Goal: Information Seeking & Learning: Check status

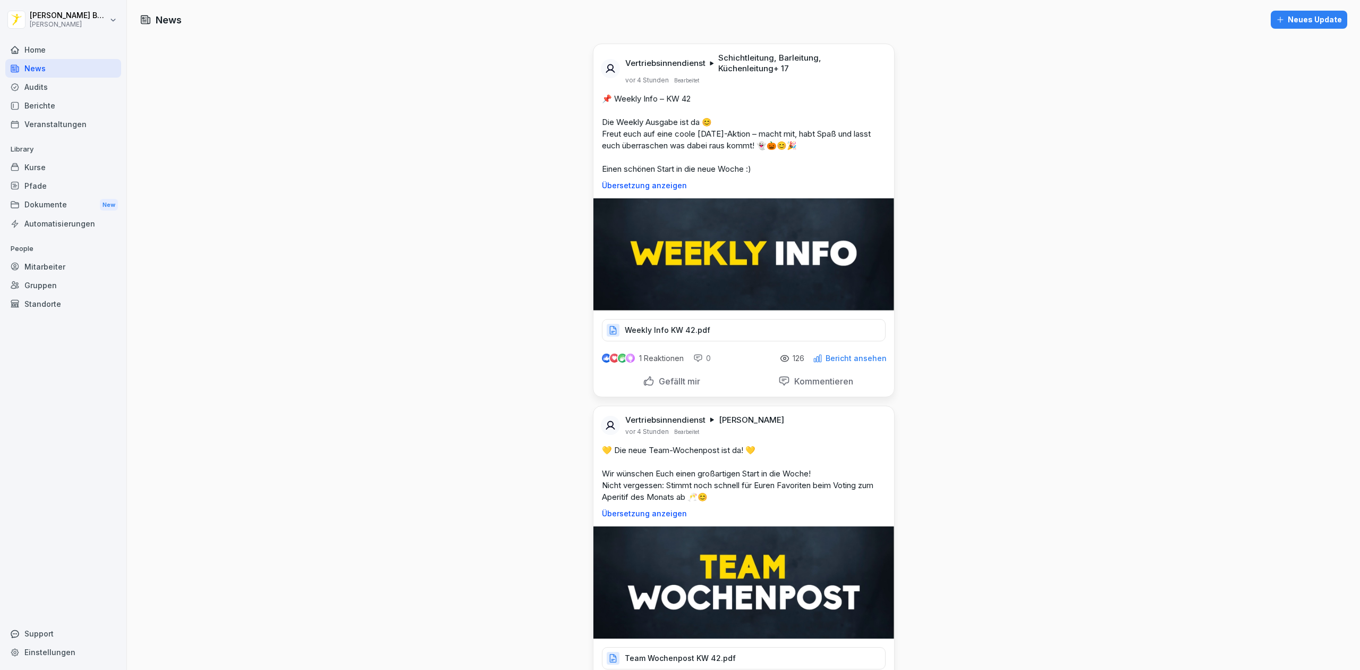
click at [54, 71] on div "News" at bounding box center [63, 68] width 116 height 19
click at [52, 112] on div "Berichte" at bounding box center [63, 105] width 116 height 19
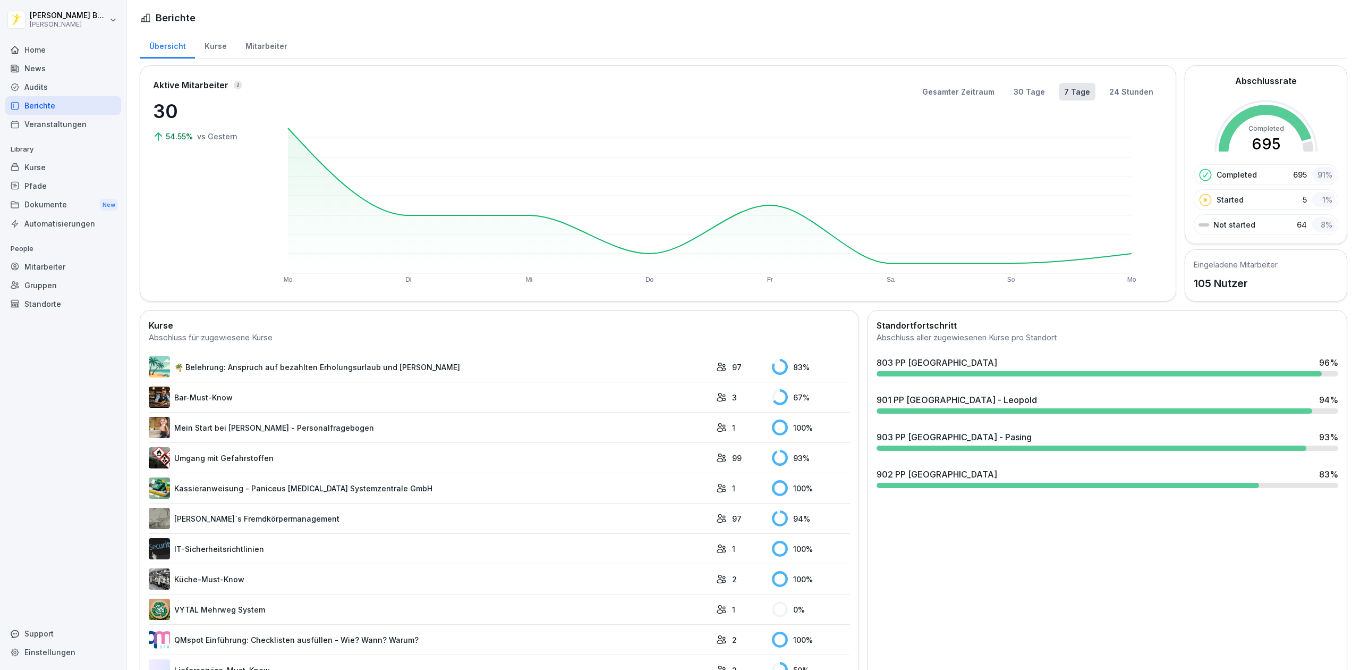
click at [980, 438] on div "903 PP [GEOGRAPHIC_DATA] - Pasing 93 %" at bounding box center [1108, 436] width 462 height 13
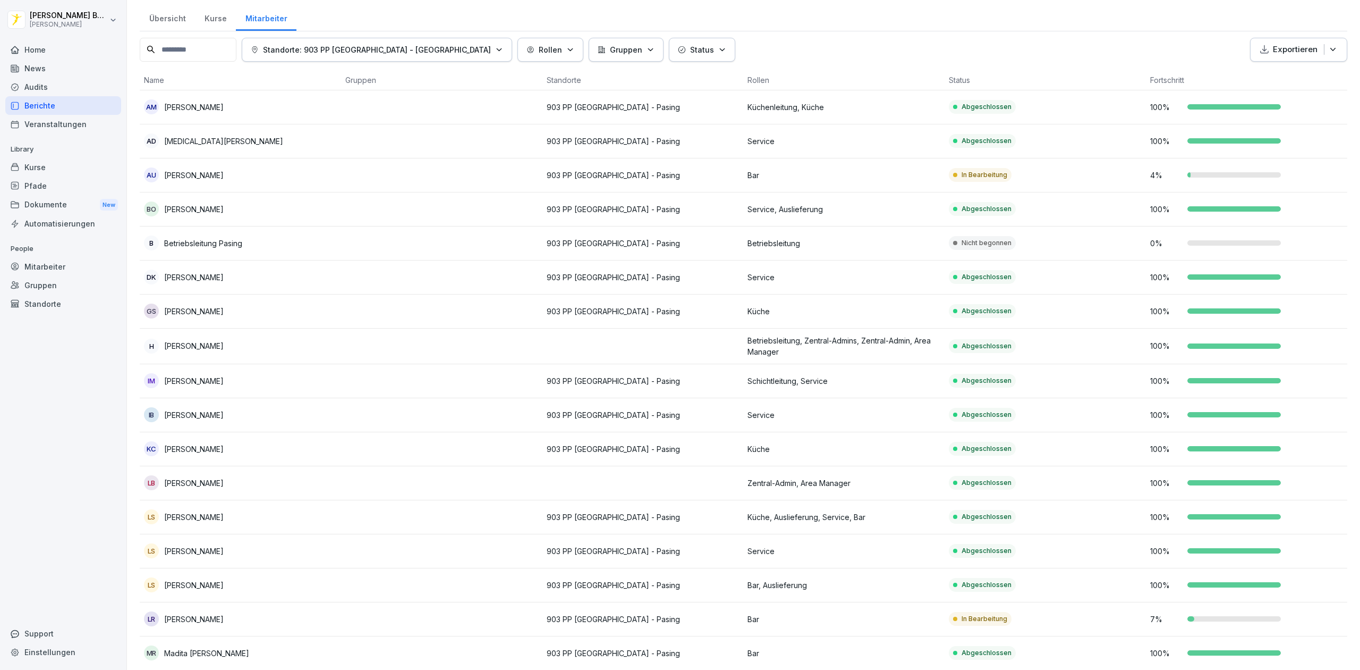
scroll to position [17, 0]
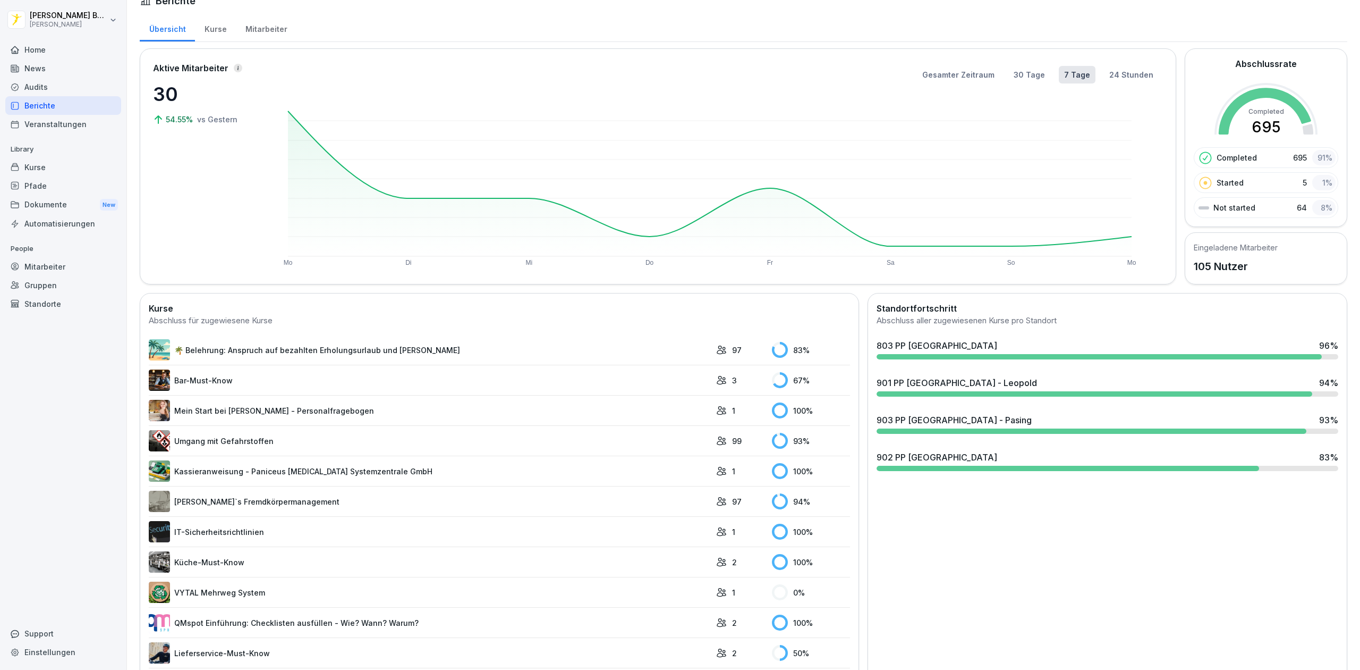
click at [940, 460] on div "902 PP [GEOGRAPHIC_DATA]" at bounding box center [937, 457] width 121 height 13
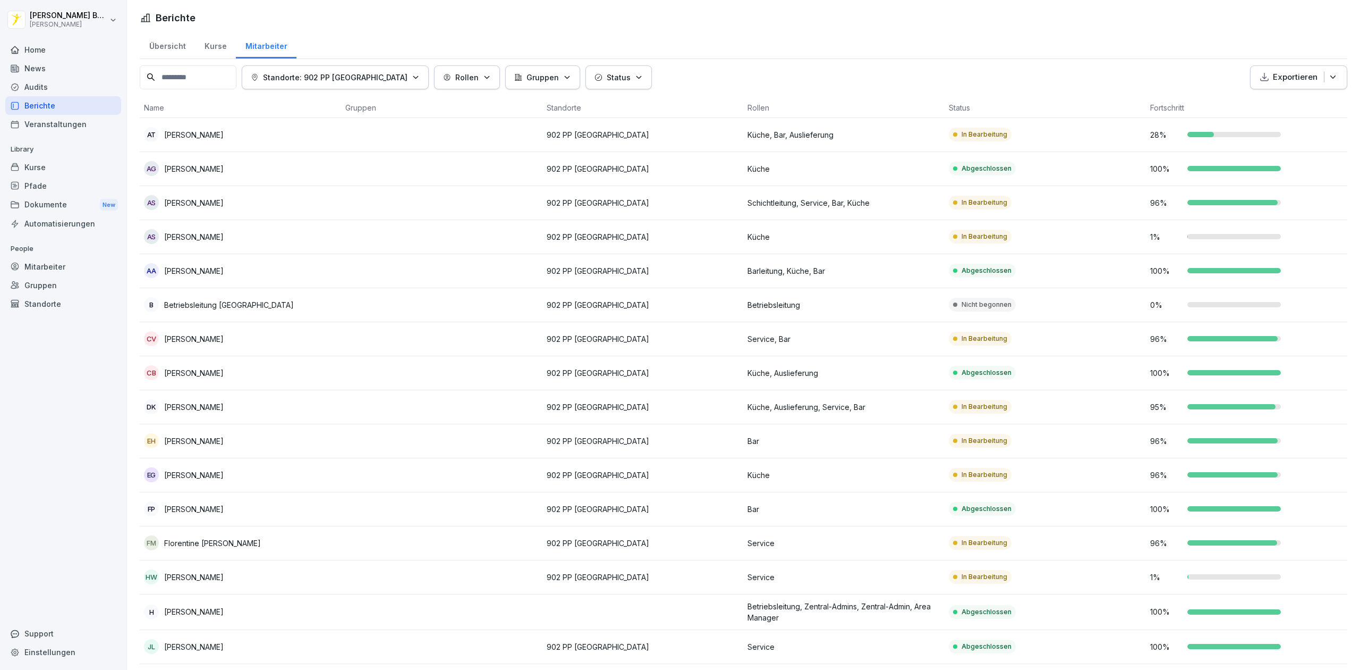
click at [642, 139] on p "902 PP [GEOGRAPHIC_DATA]" at bounding box center [643, 134] width 193 height 11
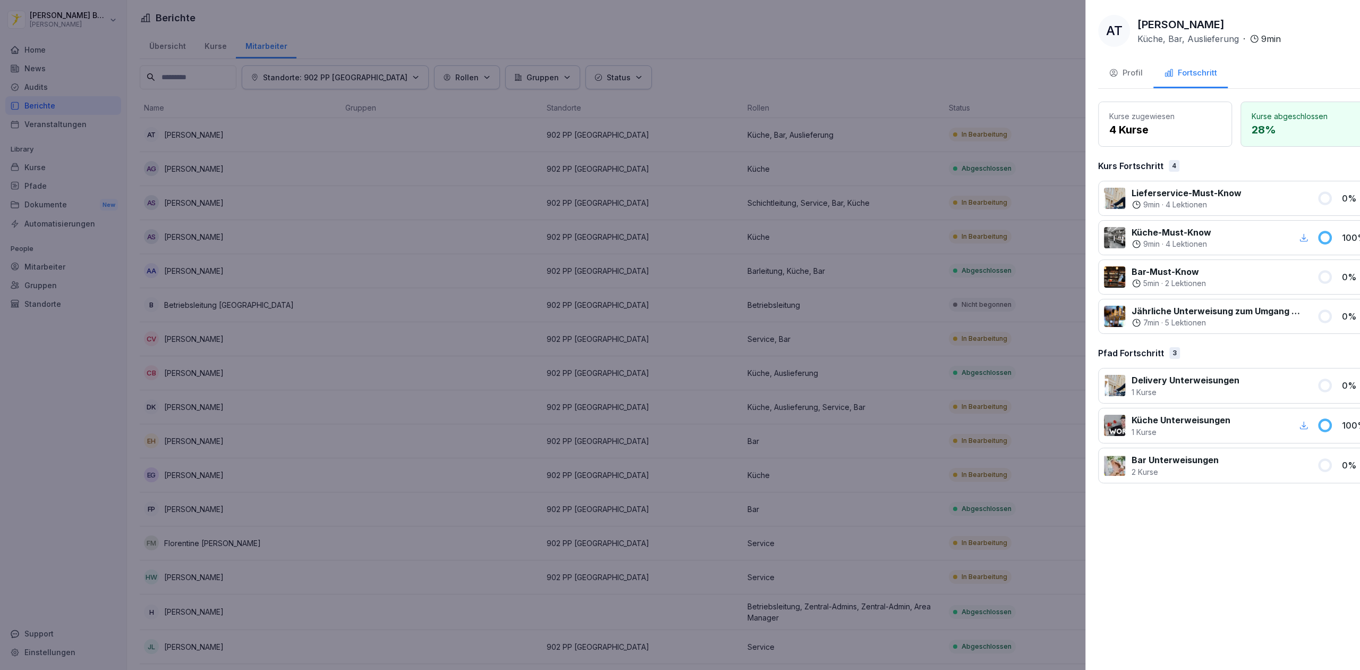
click at [664, 157] on div at bounding box center [680, 335] width 1360 height 670
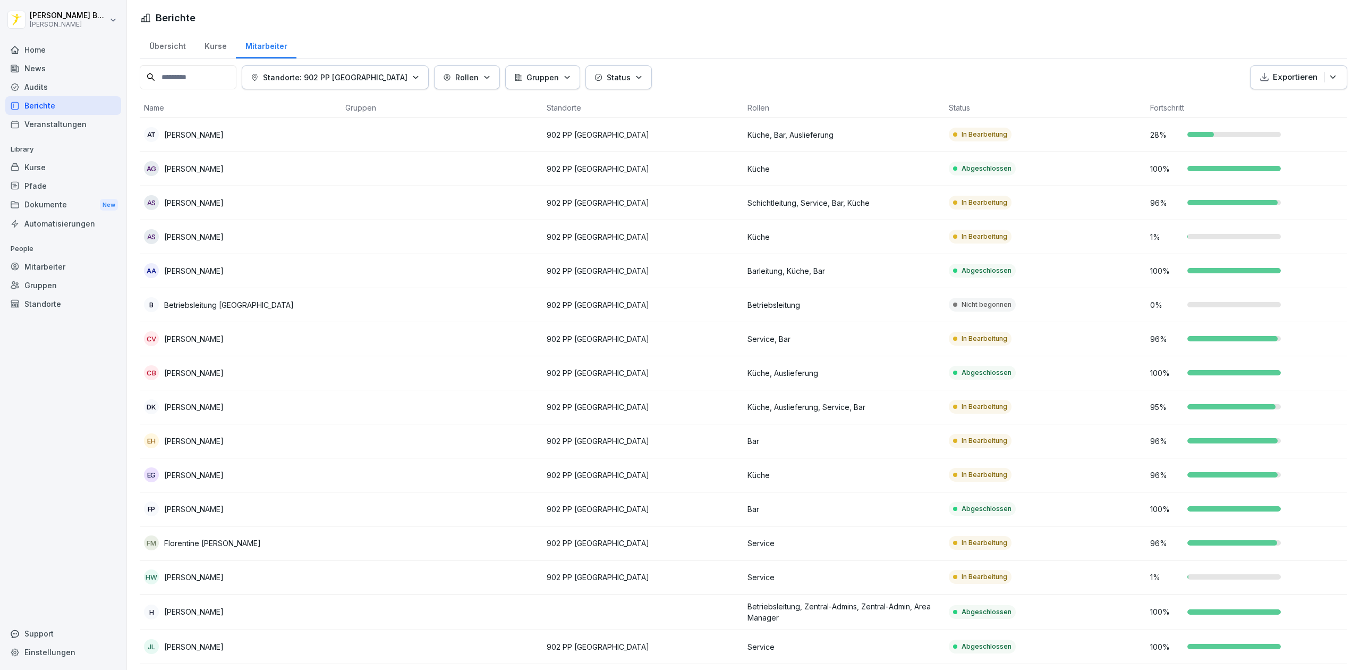
click at [668, 133] on p "902 PP [GEOGRAPHIC_DATA]" at bounding box center [643, 134] width 193 height 11
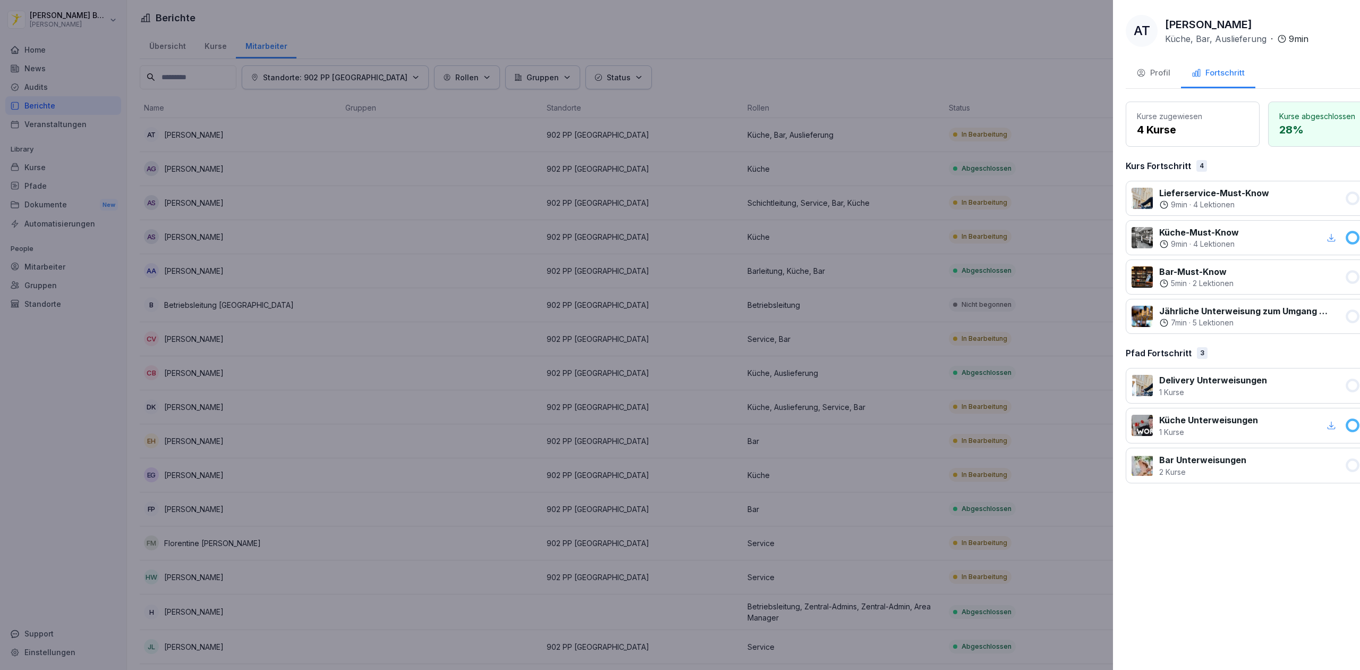
click at [655, 171] on div at bounding box center [680, 335] width 1360 height 670
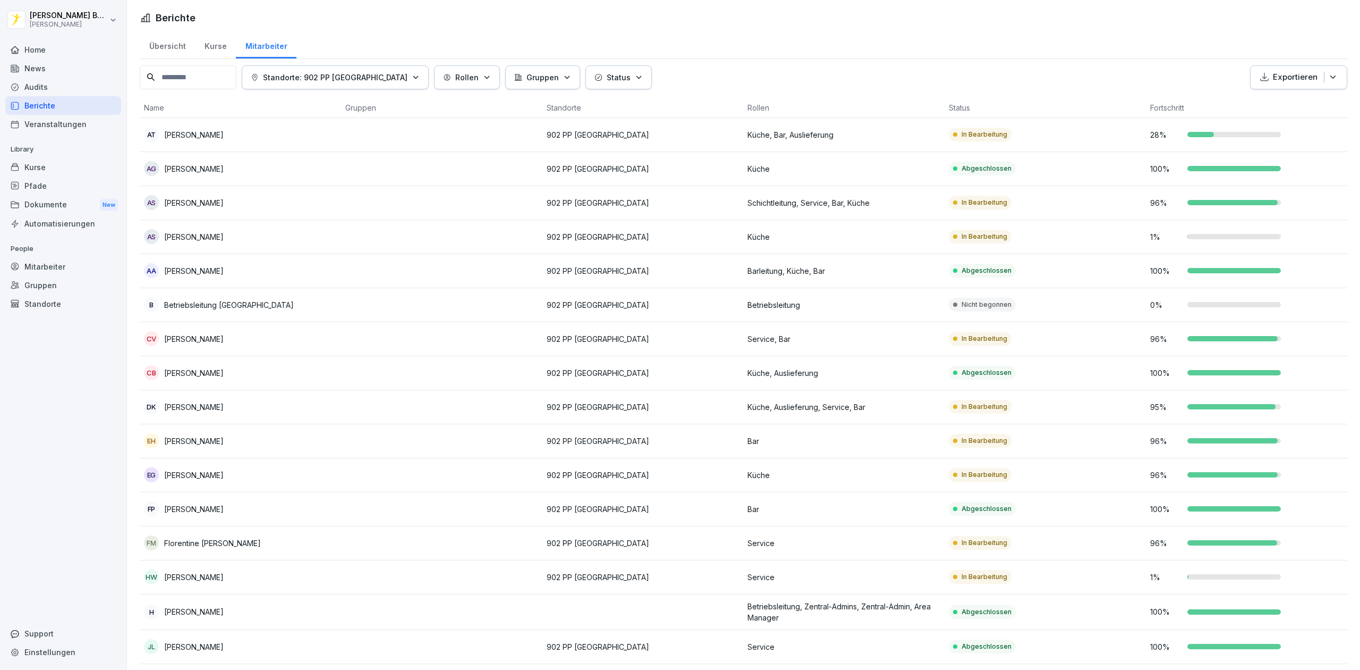
click at [668, 139] on p "902 PP [GEOGRAPHIC_DATA]" at bounding box center [643, 134] width 193 height 11
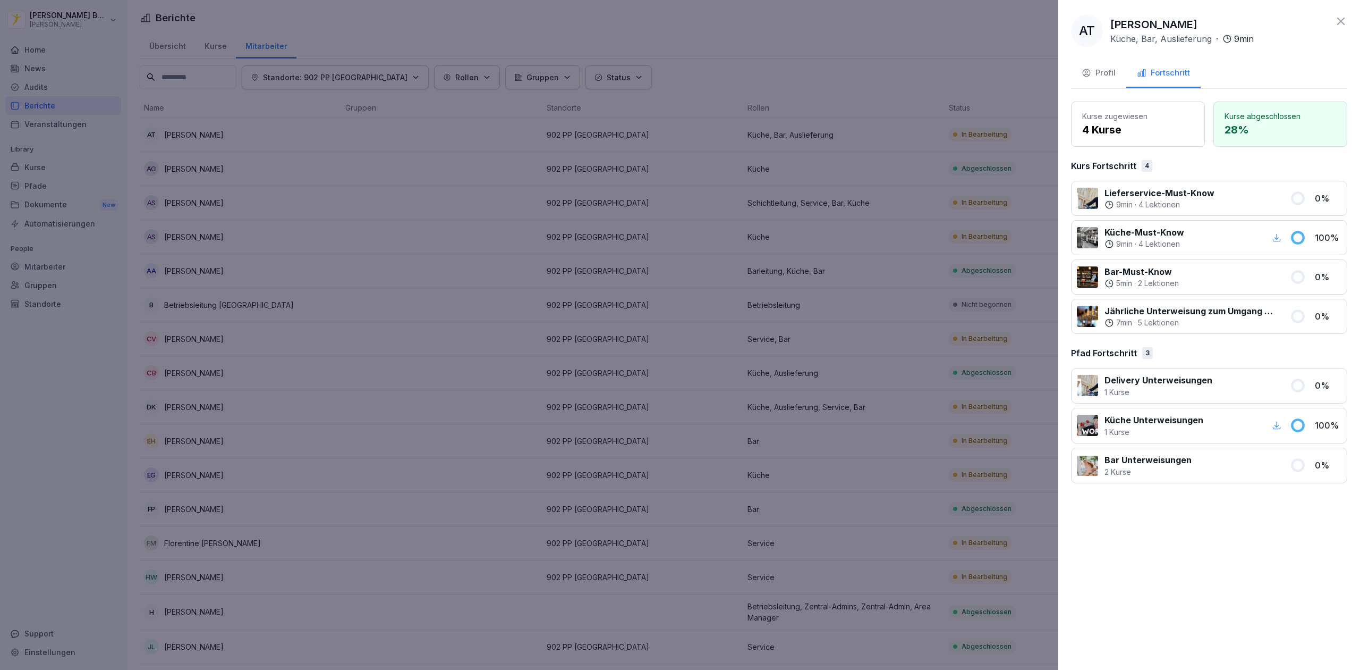
click at [1110, 72] on div "Profil" at bounding box center [1099, 73] width 34 height 12
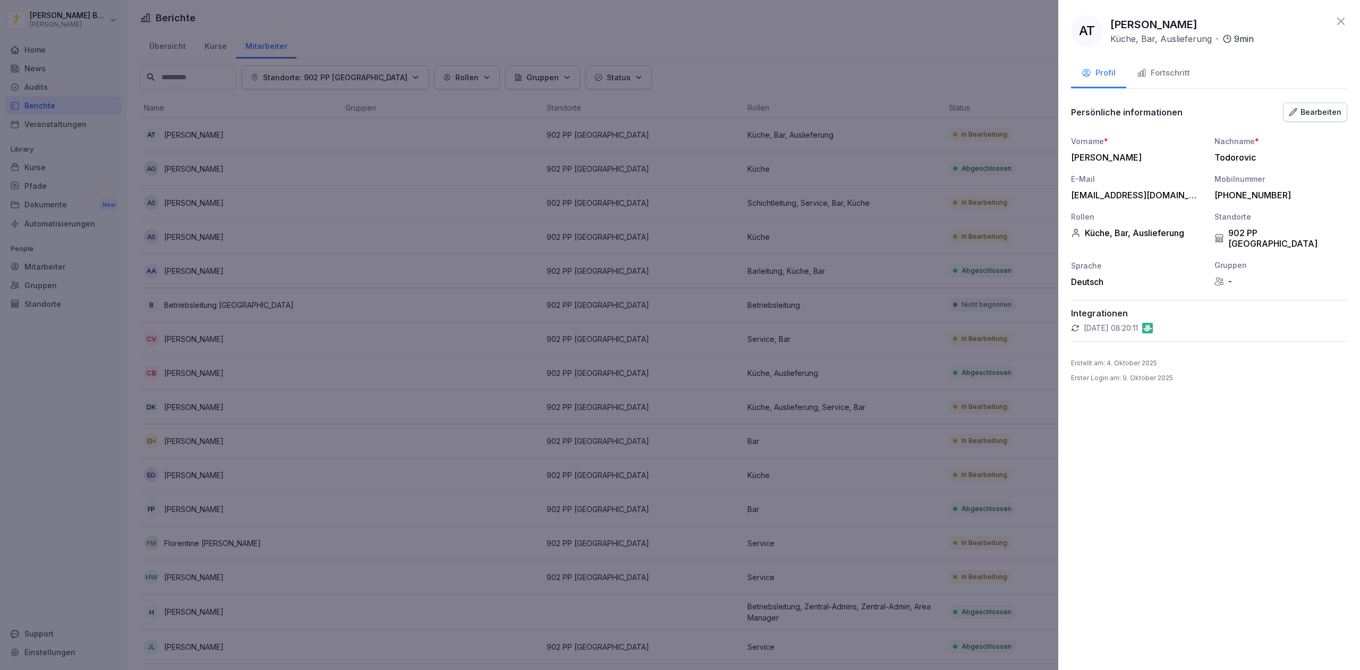
click at [1176, 87] on button "Fortschritt" at bounding box center [1164, 74] width 74 height 29
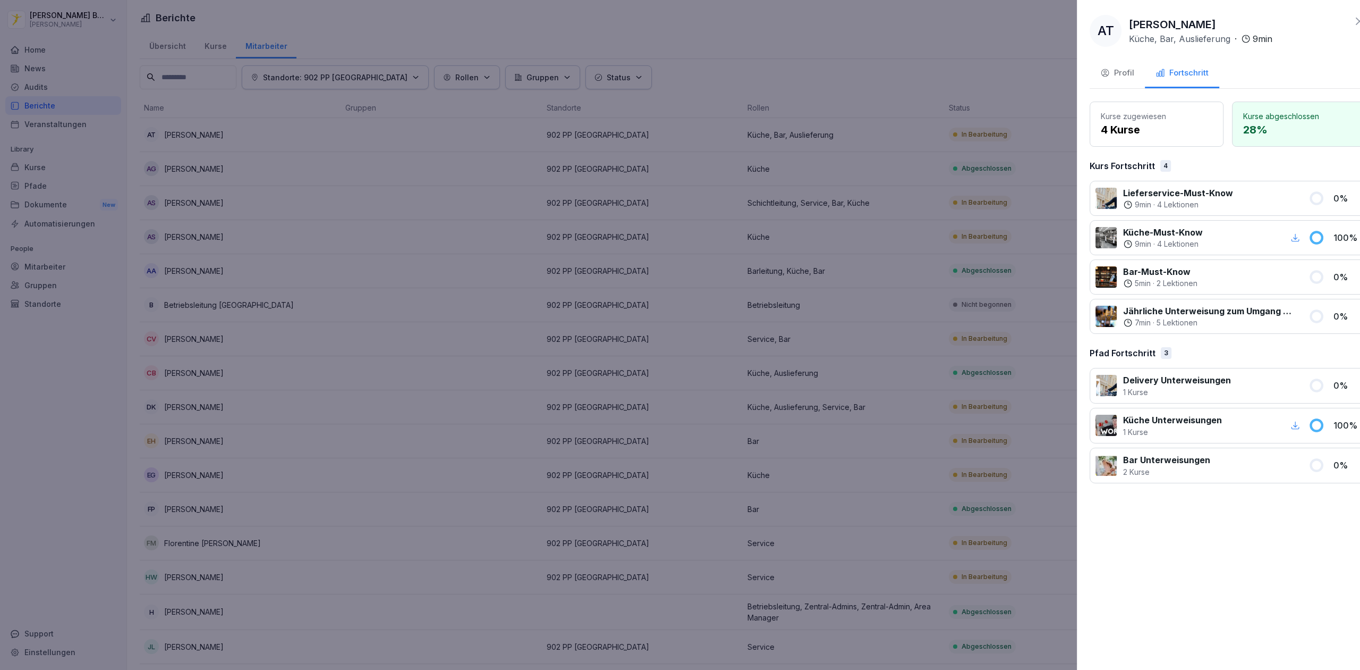
click at [891, 54] on div at bounding box center [680, 335] width 1360 height 670
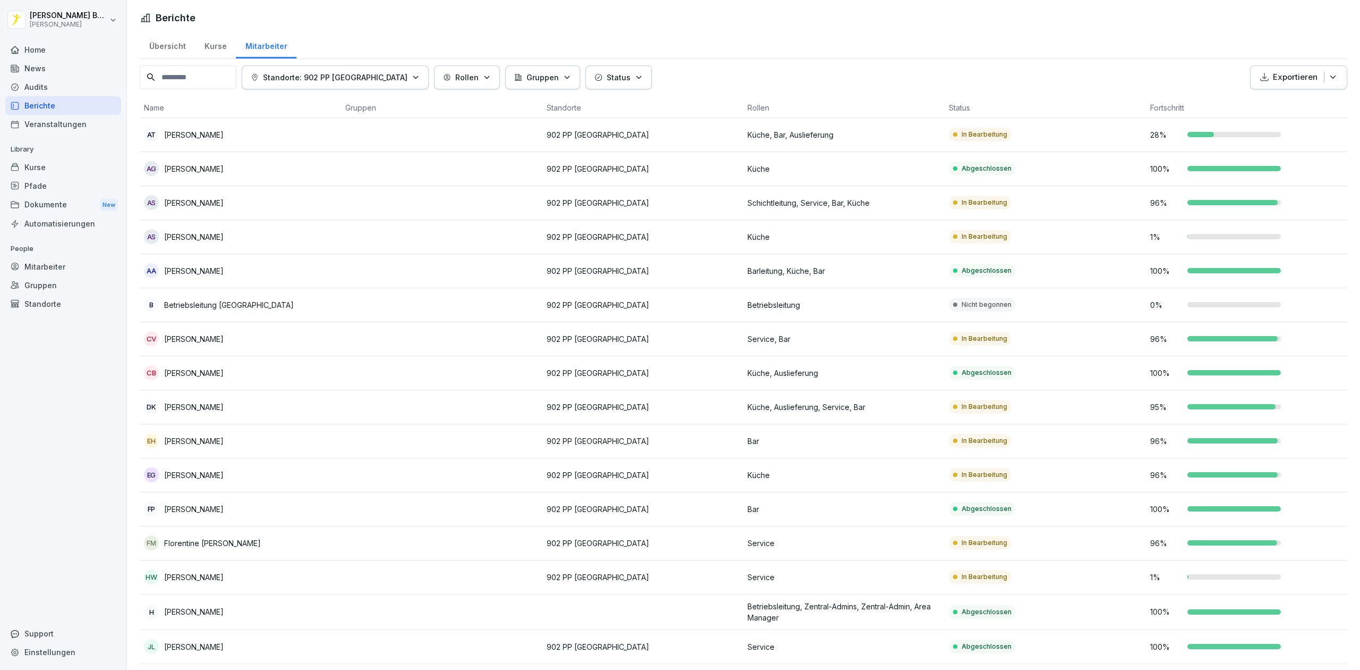
click at [709, 137] on p "902 PP [GEOGRAPHIC_DATA]" at bounding box center [643, 134] width 193 height 11
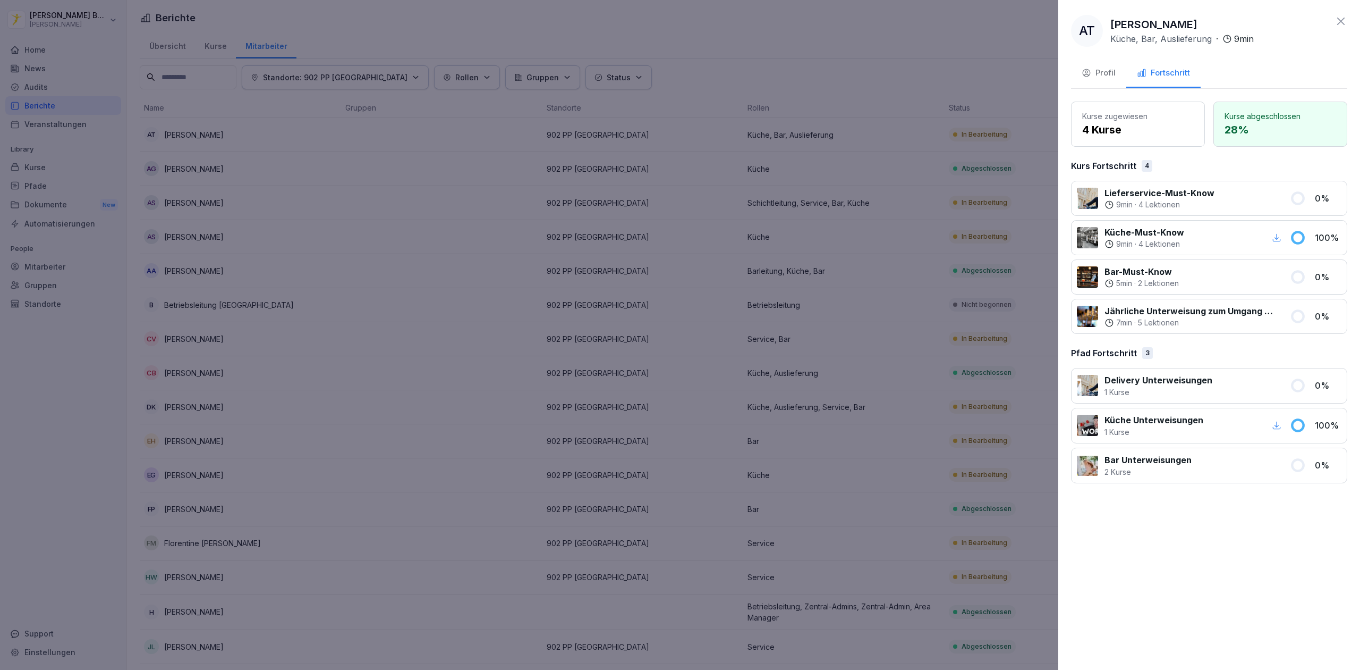
click at [1091, 71] on div "Profil" at bounding box center [1099, 73] width 34 height 12
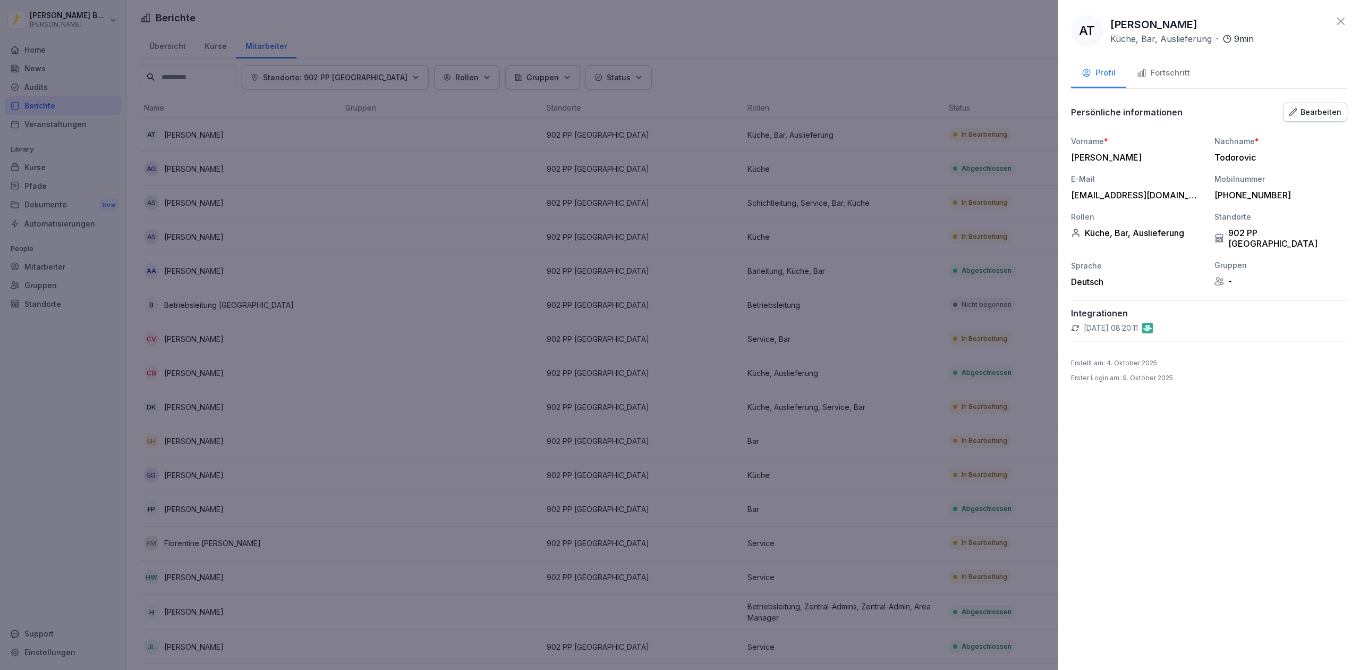
click at [1152, 75] on div "Fortschritt" at bounding box center [1163, 73] width 53 height 12
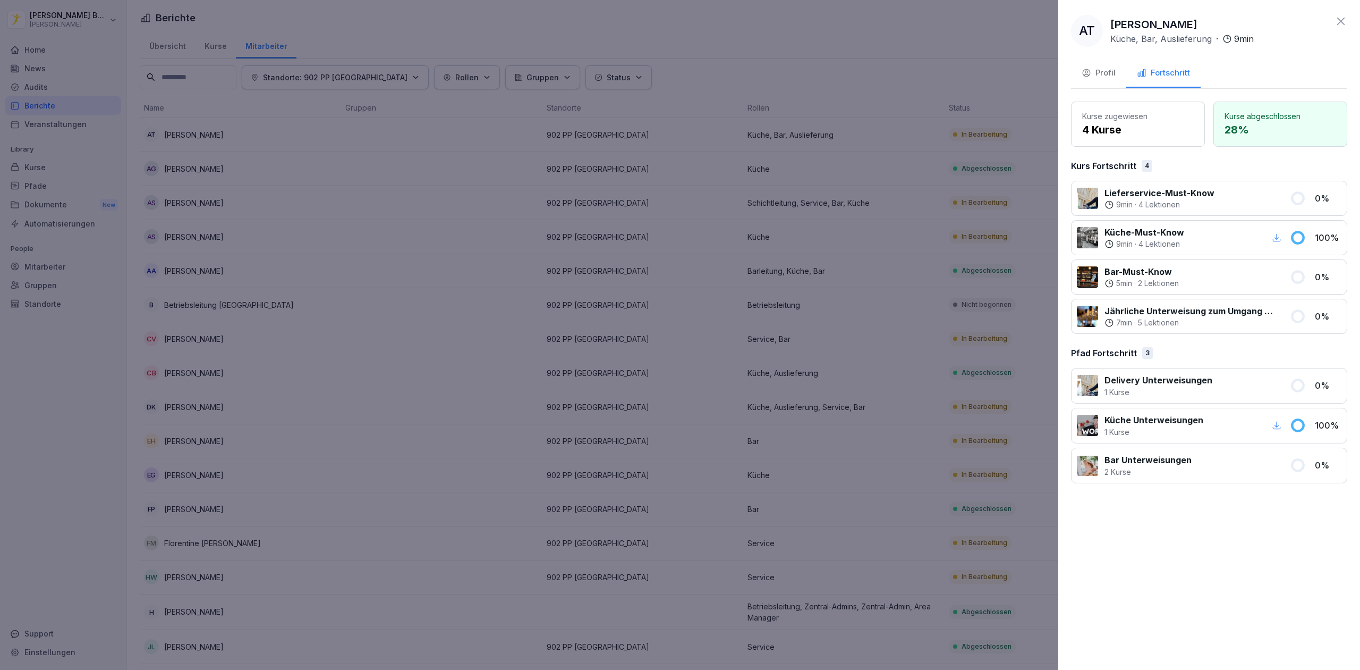
click at [1095, 71] on div "Profil" at bounding box center [1099, 73] width 34 height 12
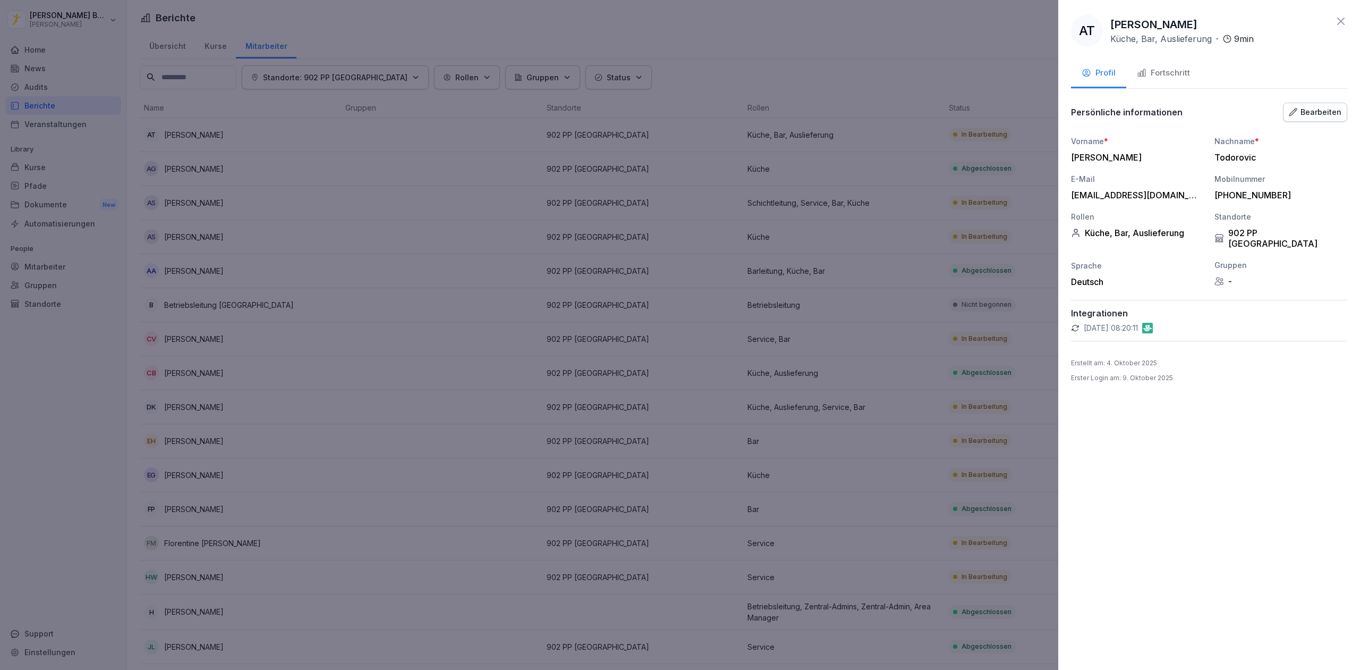
click at [1148, 79] on button "Fortschritt" at bounding box center [1164, 74] width 74 height 29
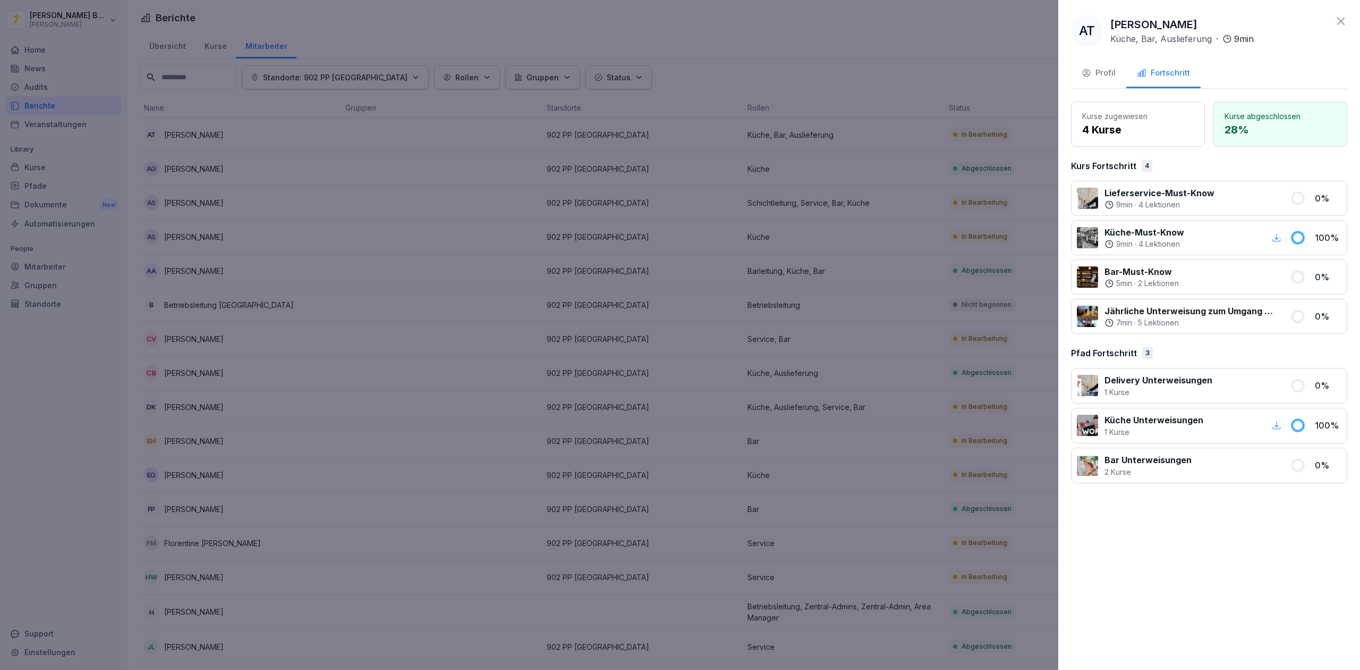
click at [1102, 75] on div "Profil" at bounding box center [1099, 73] width 34 height 12
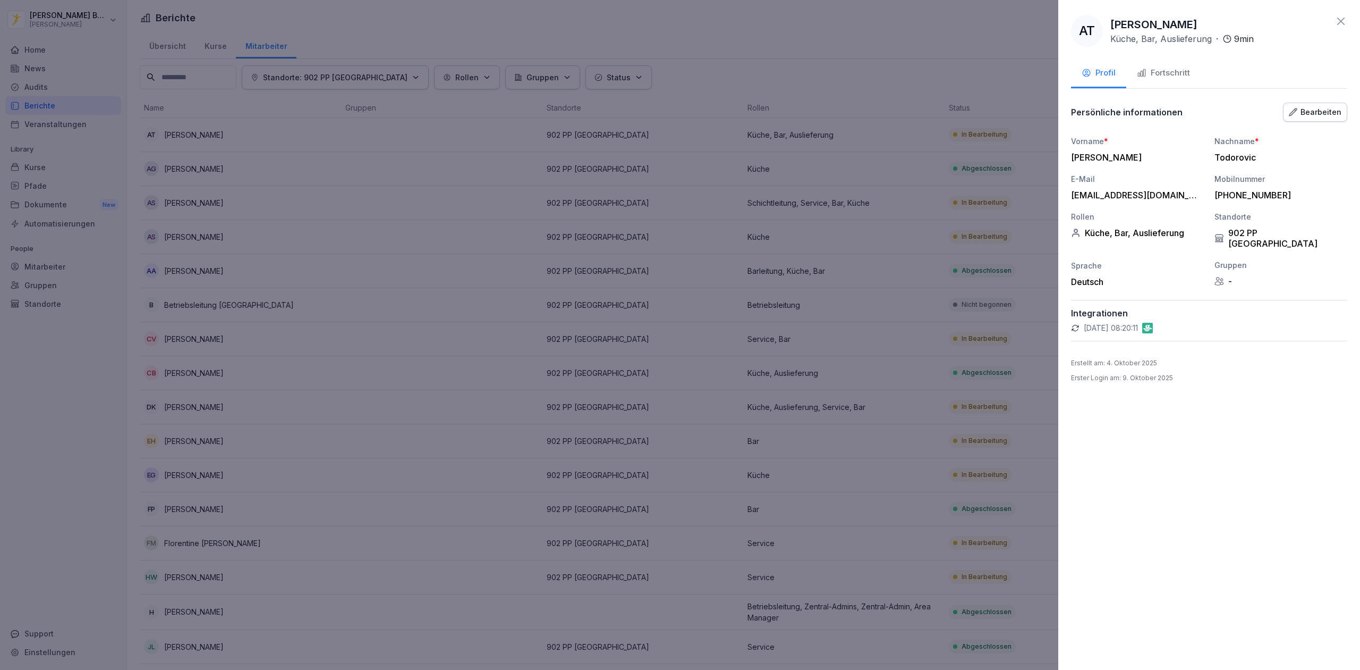
click at [1146, 77] on icon "button" at bounding box center [1142, 73] width 10 height 10
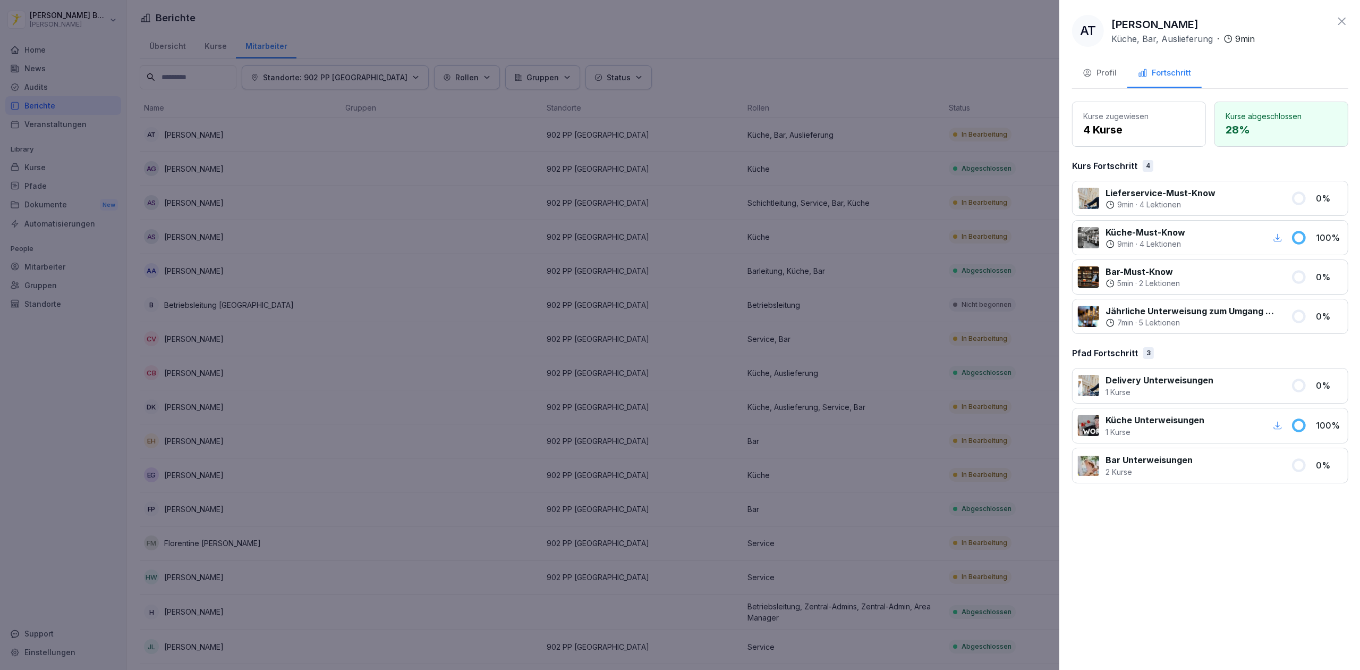
click at [861, 75] on div at bounding box center [680, 335] width 1360 height 670
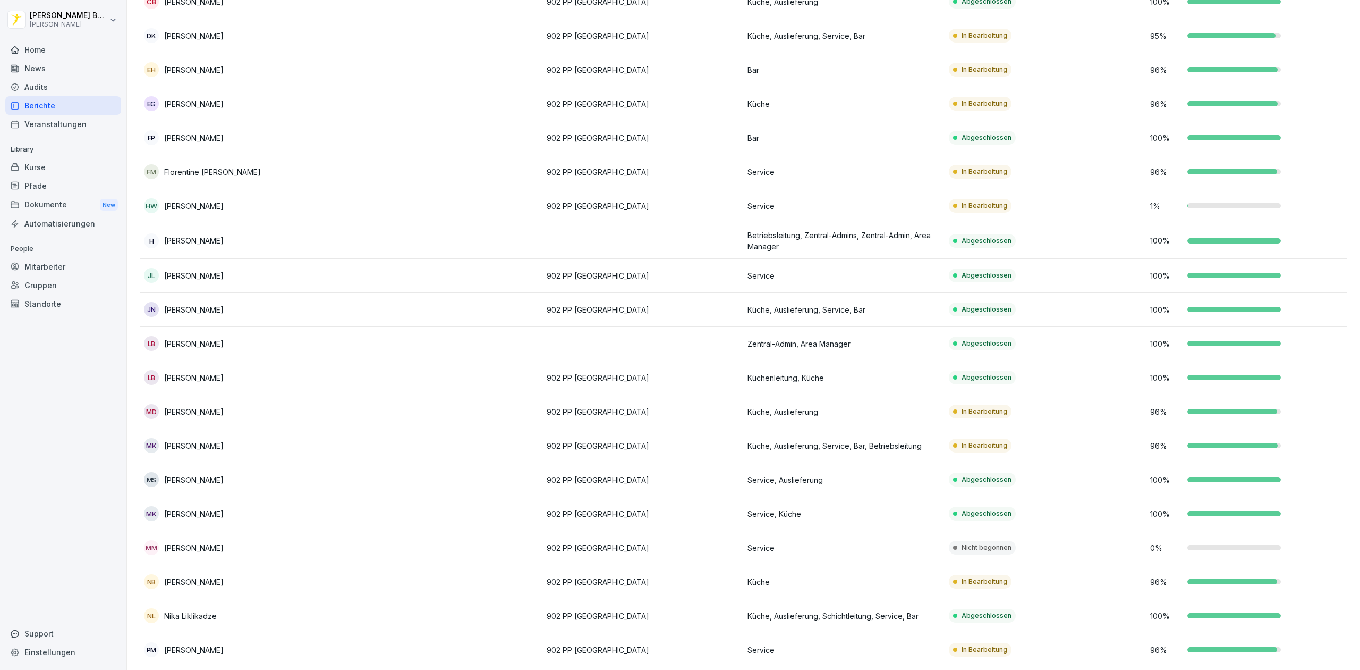
scroll to position [421, 0]
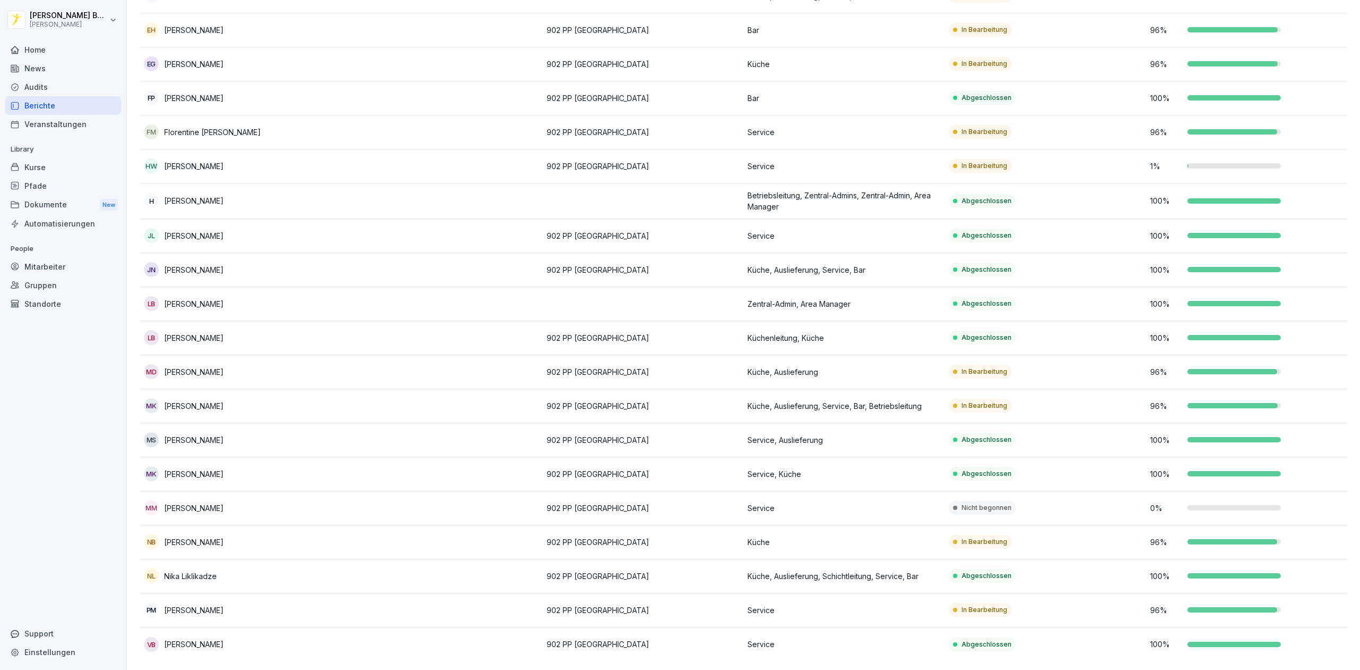
click at [628, 502] on p "902 PP [GEOGRAPHIC_DATA]" at bounding box center [643, 507] width 193 height 11
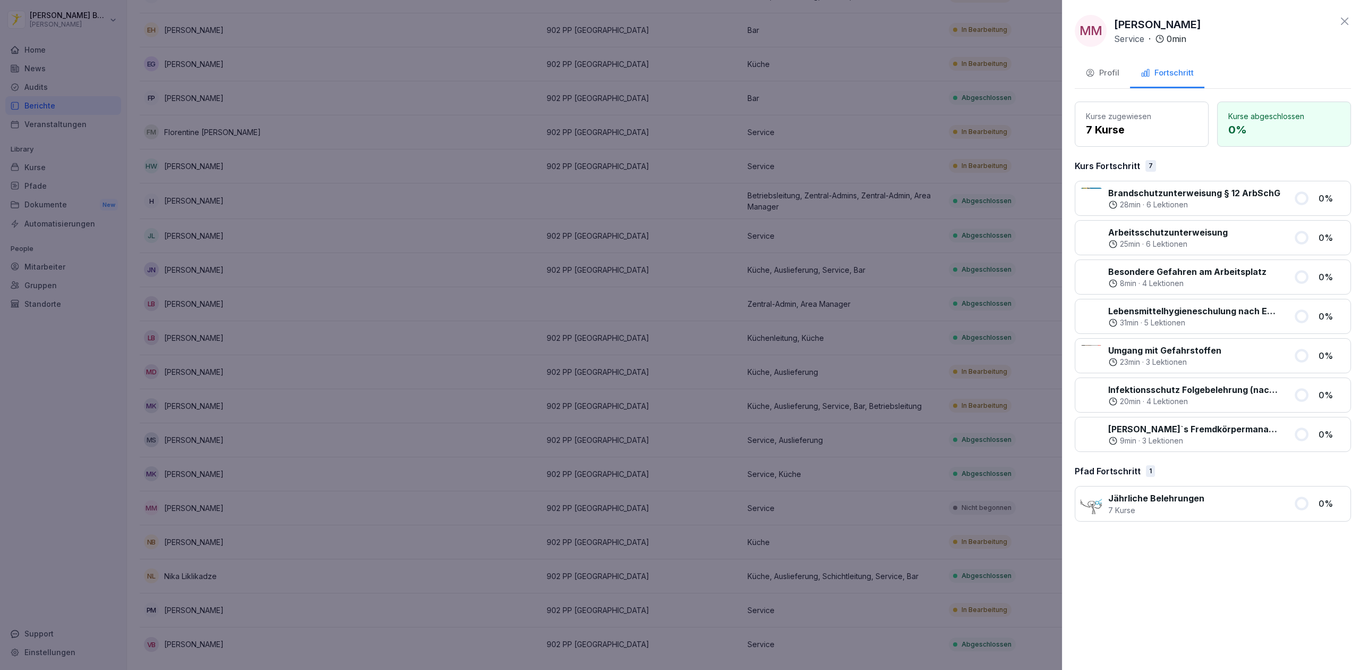
click at [632, 453] on div at bounding box center [680, 335] width 1360 height 670
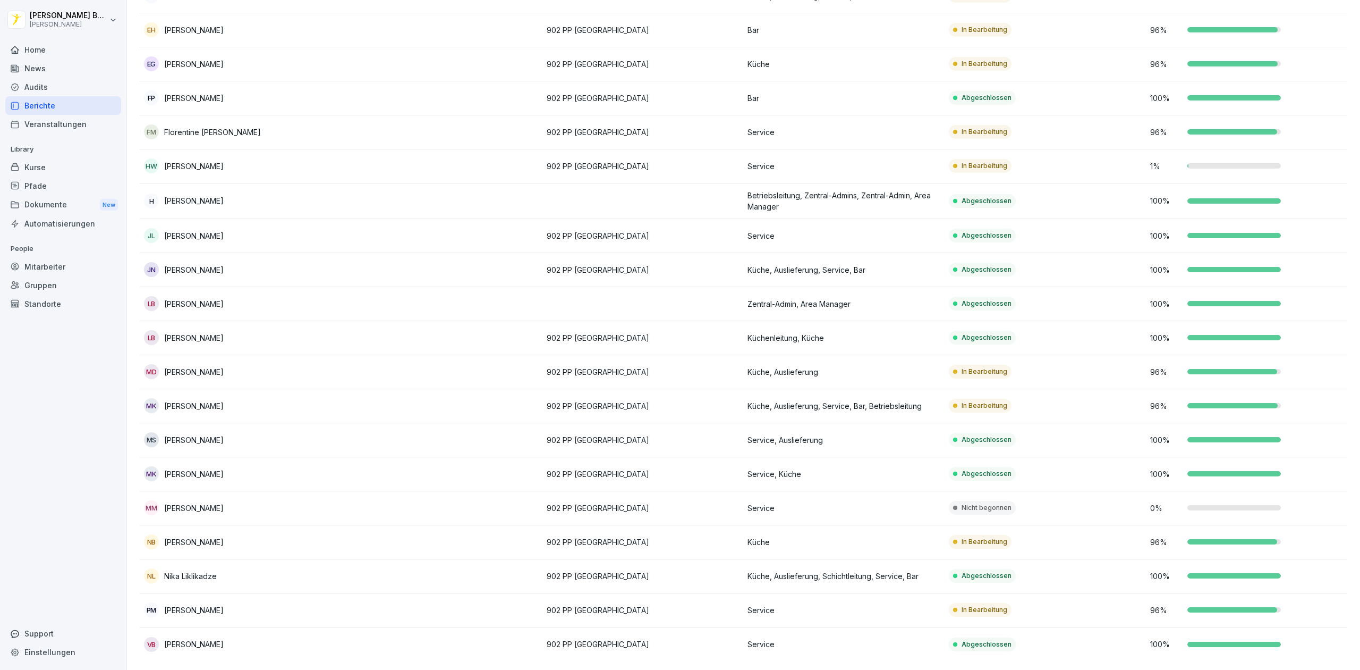
click at [69, 390] on div "Home News Audits Berichte Veranstaltungen Library Kurse Pfade Dokumente New Aut…" at bounding box center [63, 349] width 116 height 630
click at [49, 47] on div "Home" at bounding box center [63, 49] width 116 height 19
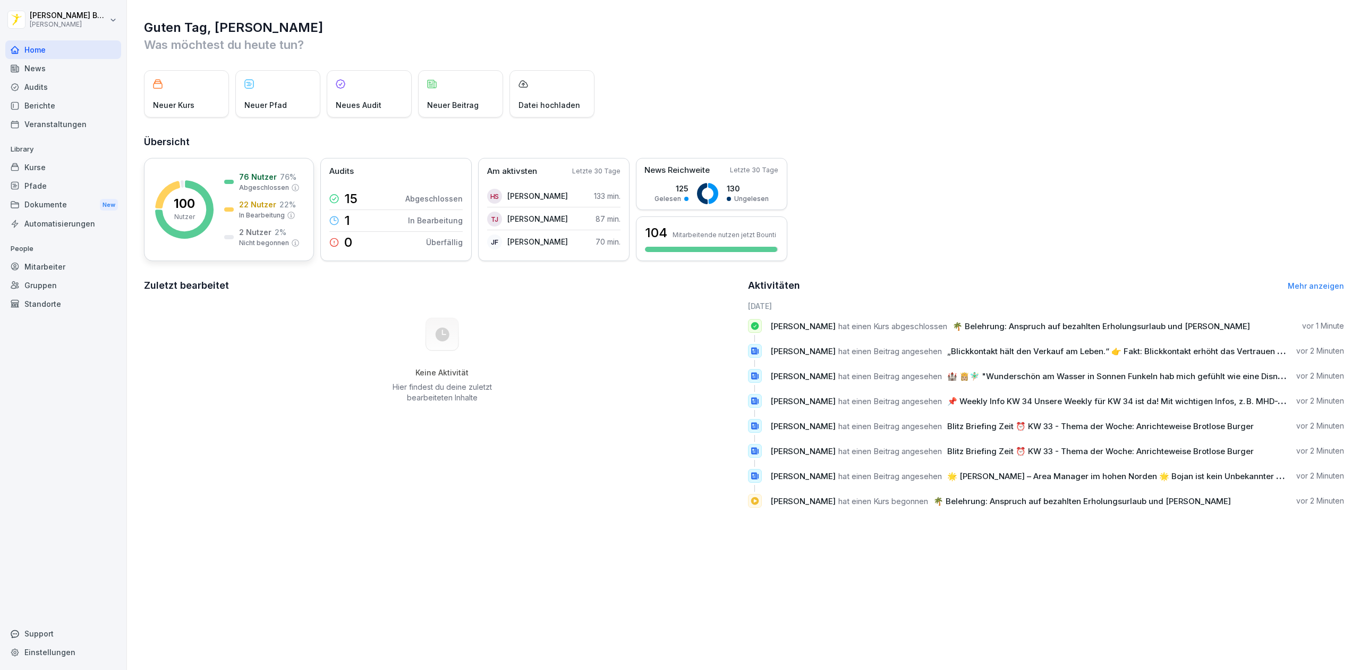
click at [200, 207] on rect at bounding box center [184, 209] width 58 height 58
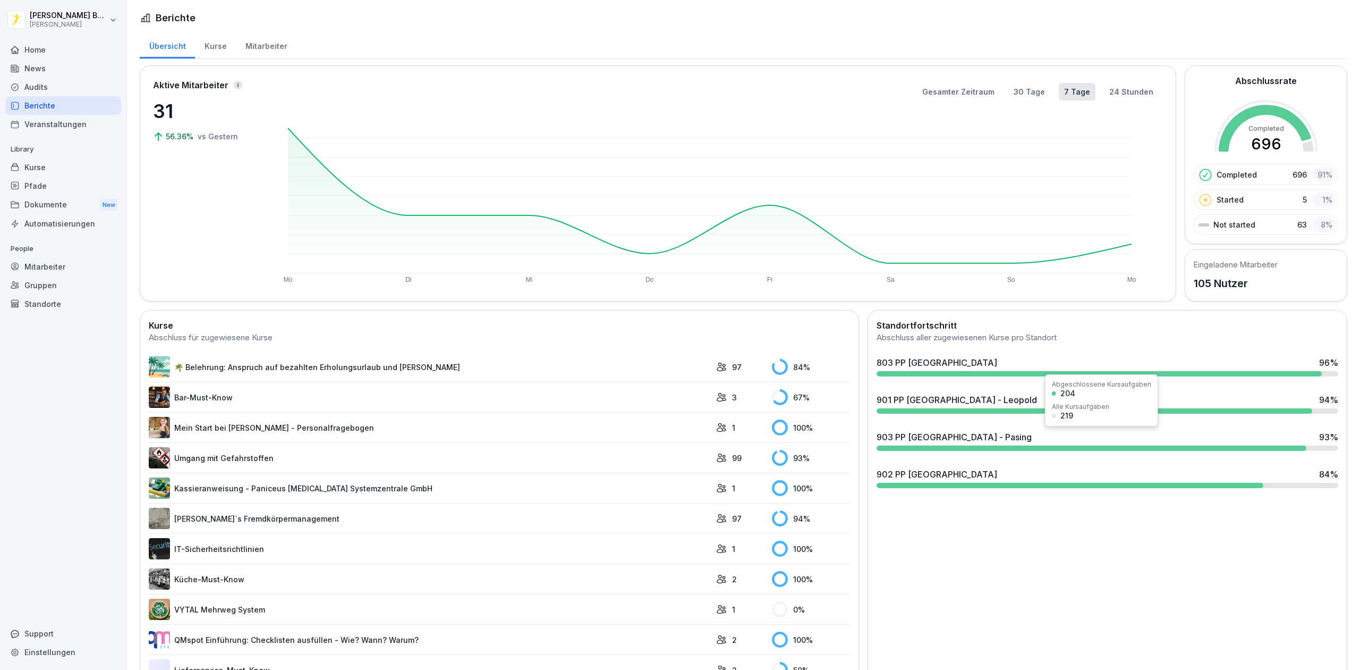
click at [946, 428] on div "903 PP [GEOGRAPHIC_DATA] - Pasing 93 %" at bounding box center [1108, 440] width 470 height 29
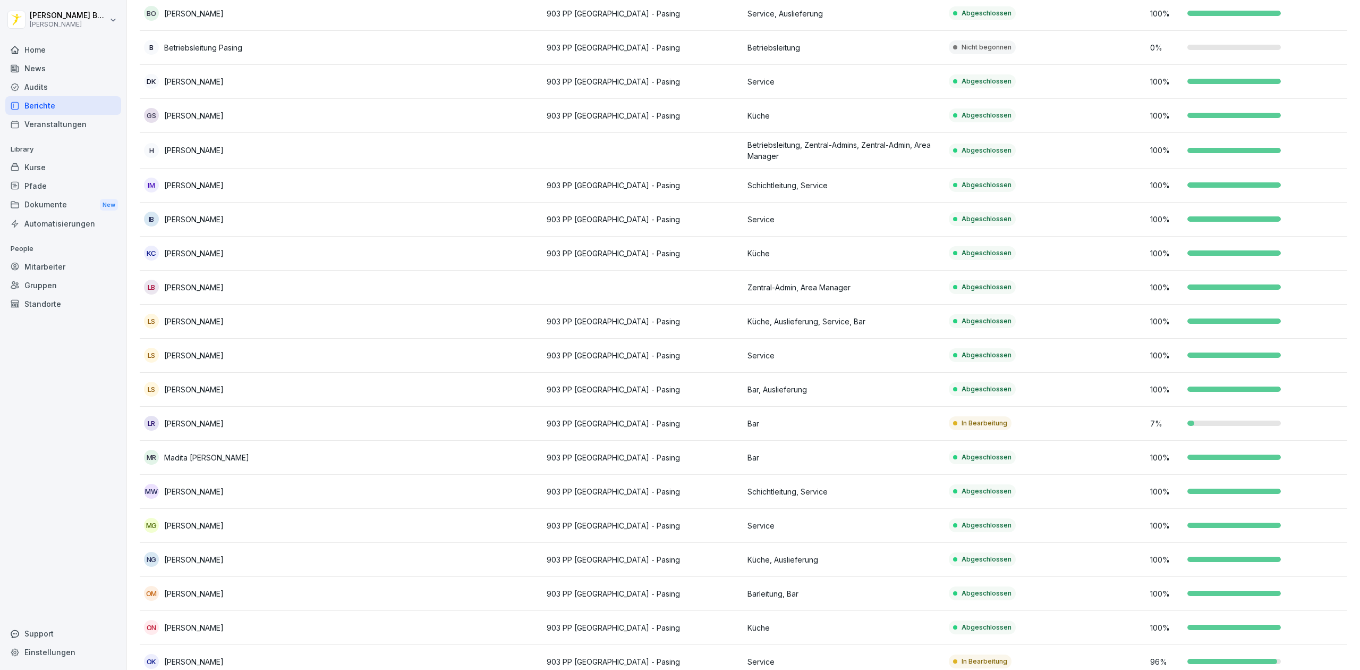
scroll to position [225, 0]
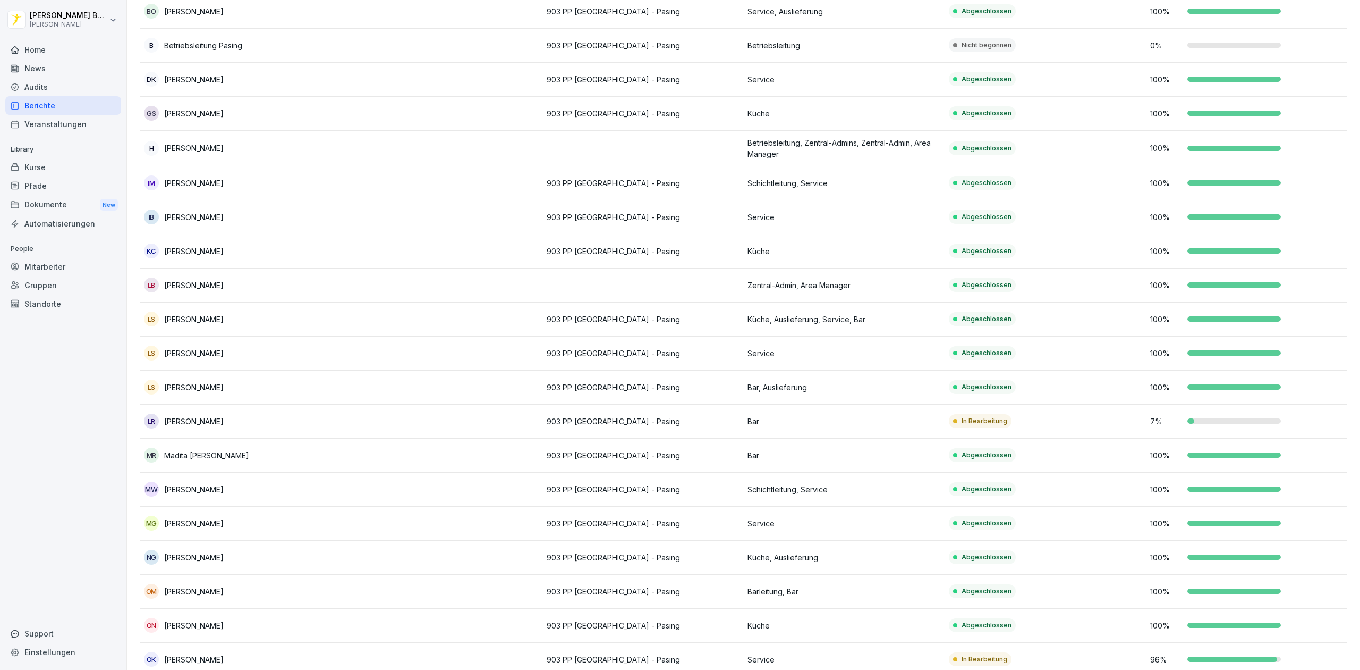
click at [547, 422] on p "903 PP [GEOGRAPHIC_DATA] - Pasing" at bounding box center [643, 421] width 193 height 11
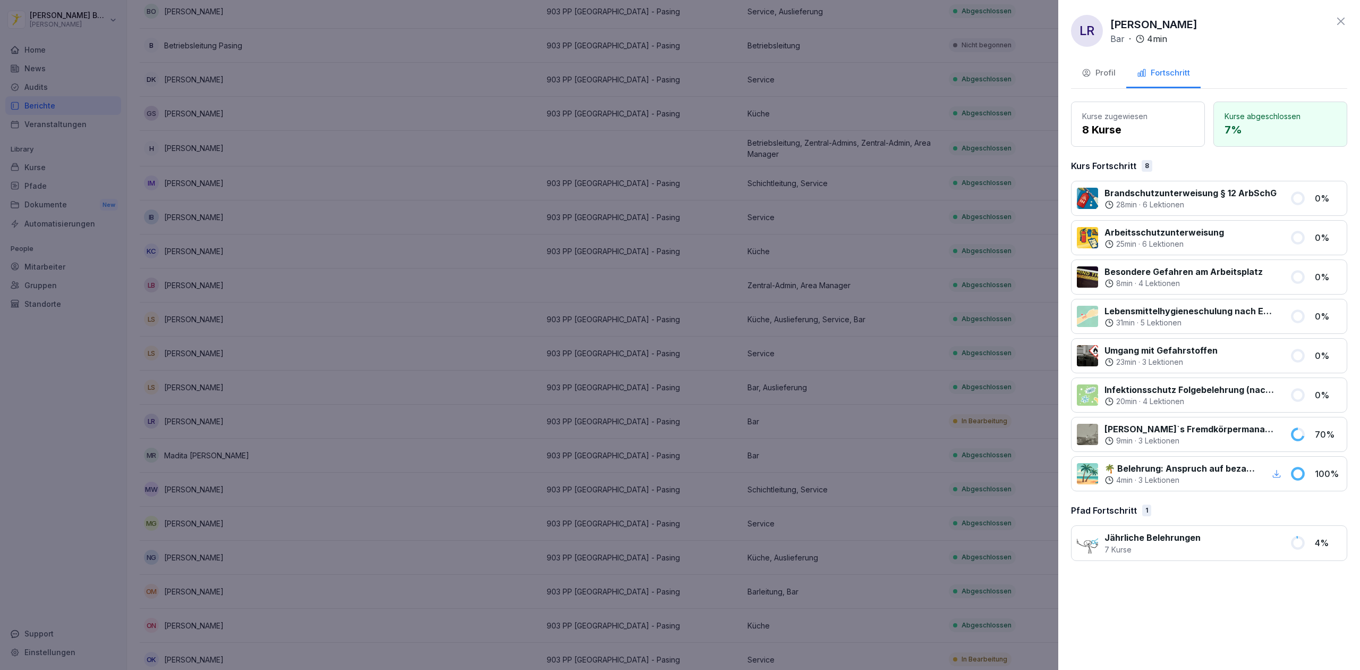
click at [975, 348] on div at bounding box center [680, 335] width 1360 height 670
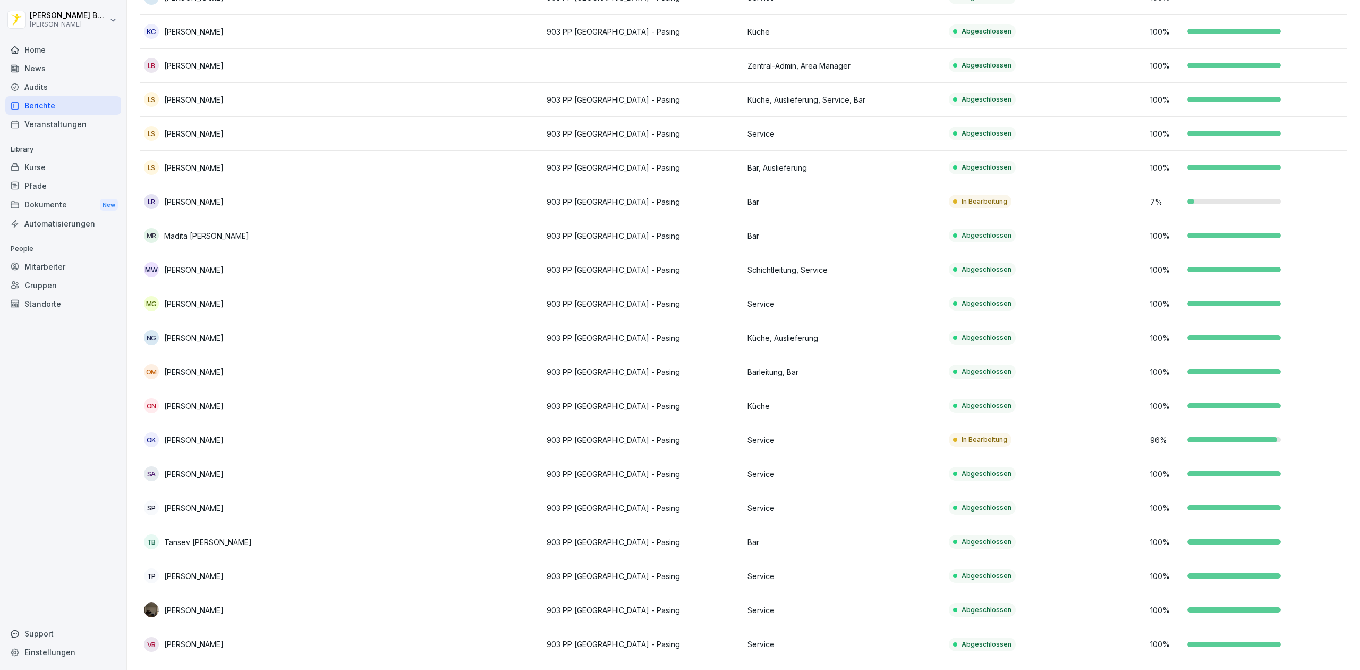
scroll to position [0, 0]
